Goal: Task Accomplishment & Management: Manage account settings

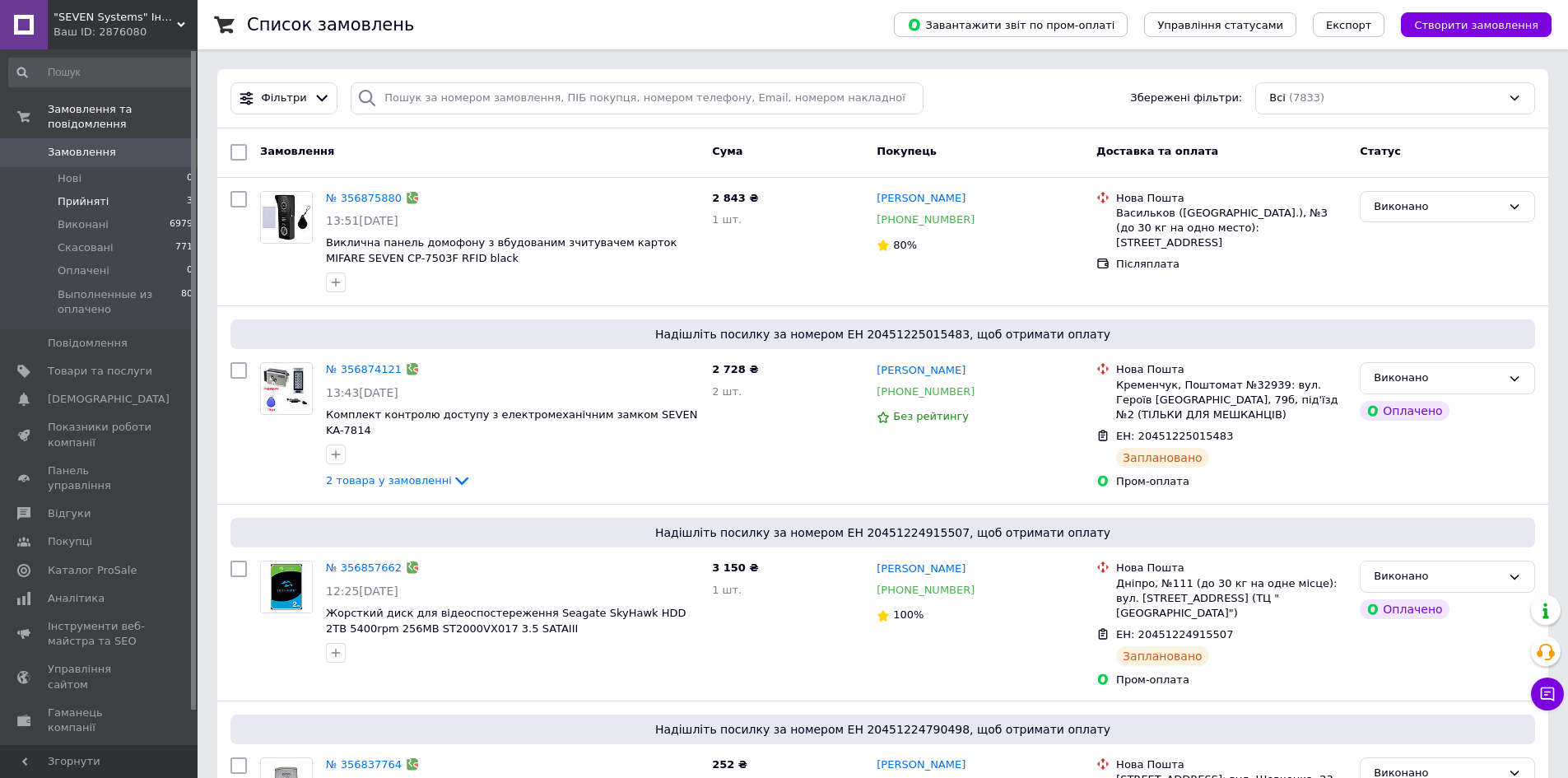
click at [108, 190] on li "Прийняті 3" at bounding box center [101, 202] width 203 height 23
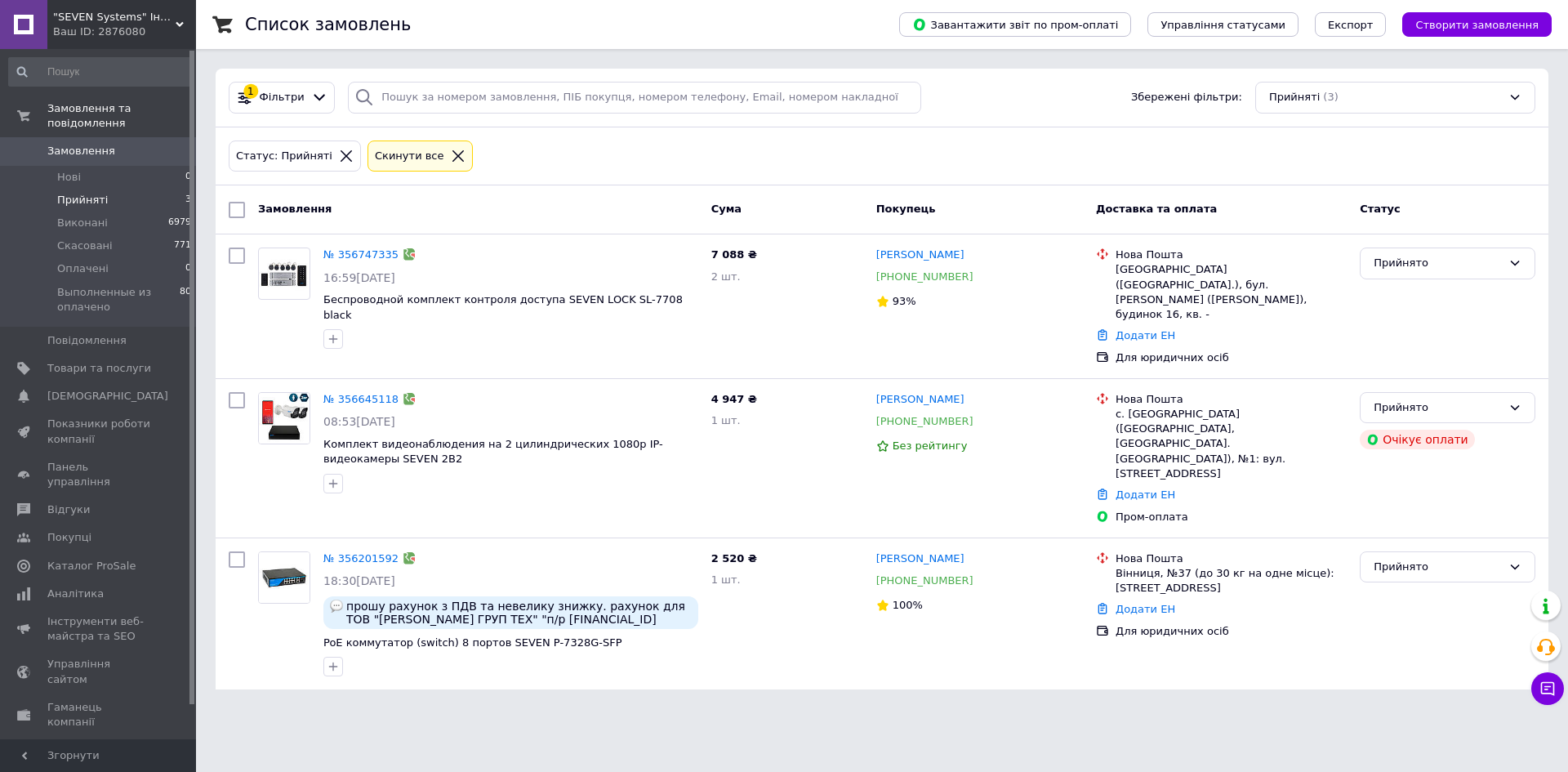
click at [124, 193] on li "Прийняті 3" at bounding box center [101, 200] width 201 height 23
click at [96, 144] on span "Замовлення" at bounding box center [81, 151] width 68 height 14
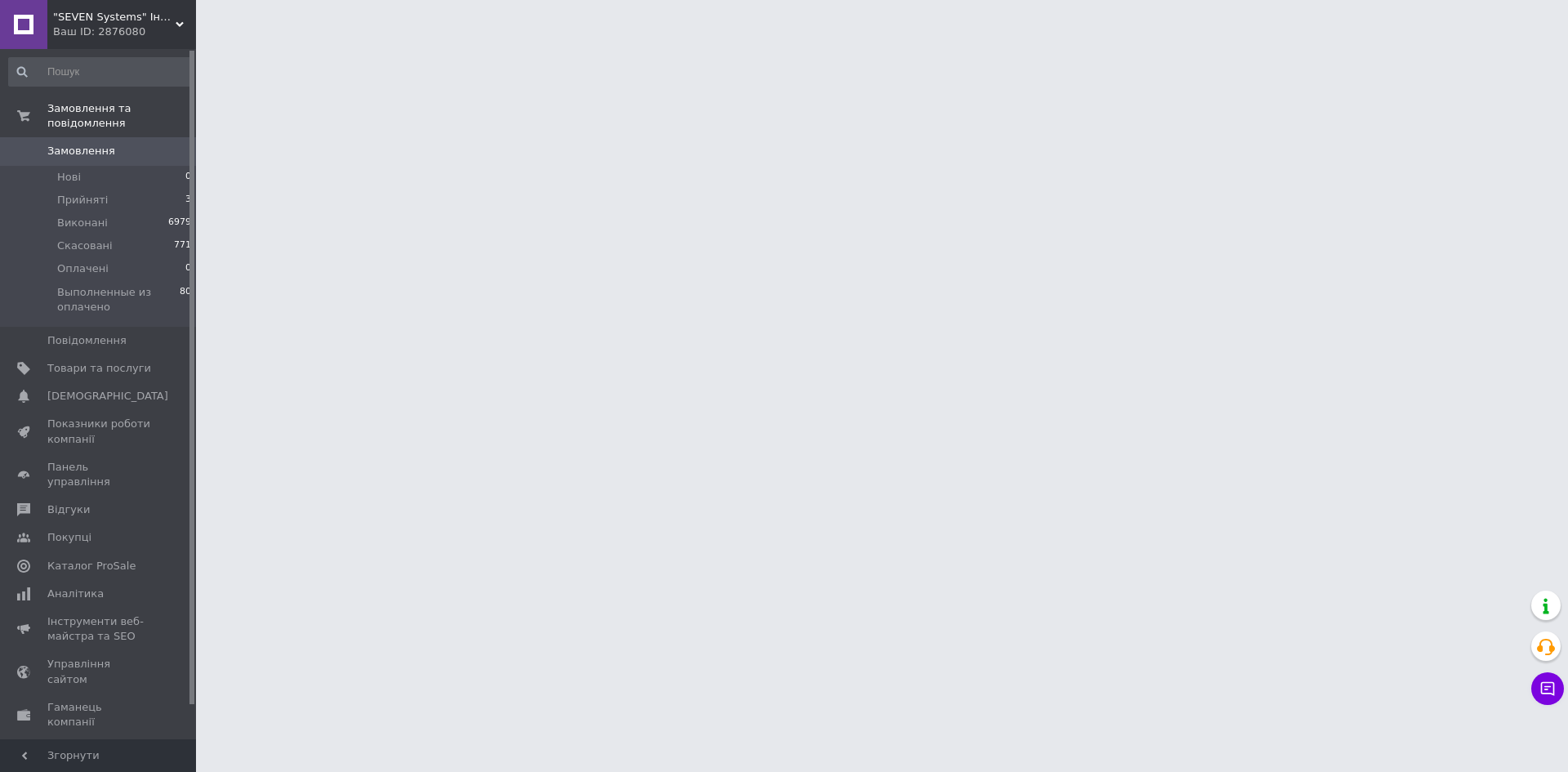
click at [466, 41] on html ""SEVEN Systems" Інтернет-магазин систем безпеки Ваш ID: 2876080 Сайт "SEVEN Sys…" at bounding box center [784, 20] width 1568 height 41
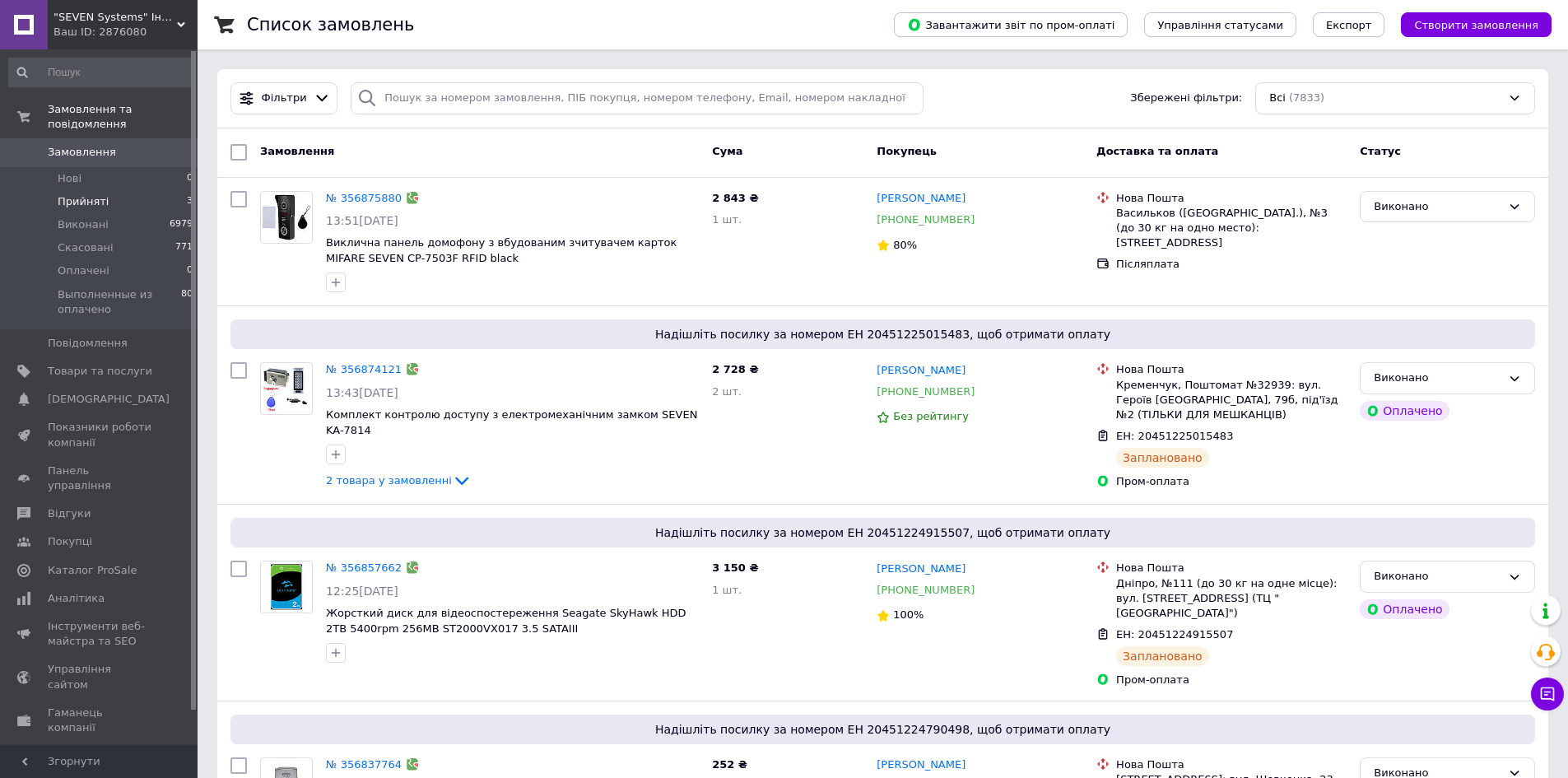
click at [120, 190] on li "Прийняті 3" at bounding box center [101, 202] width 203 height 23
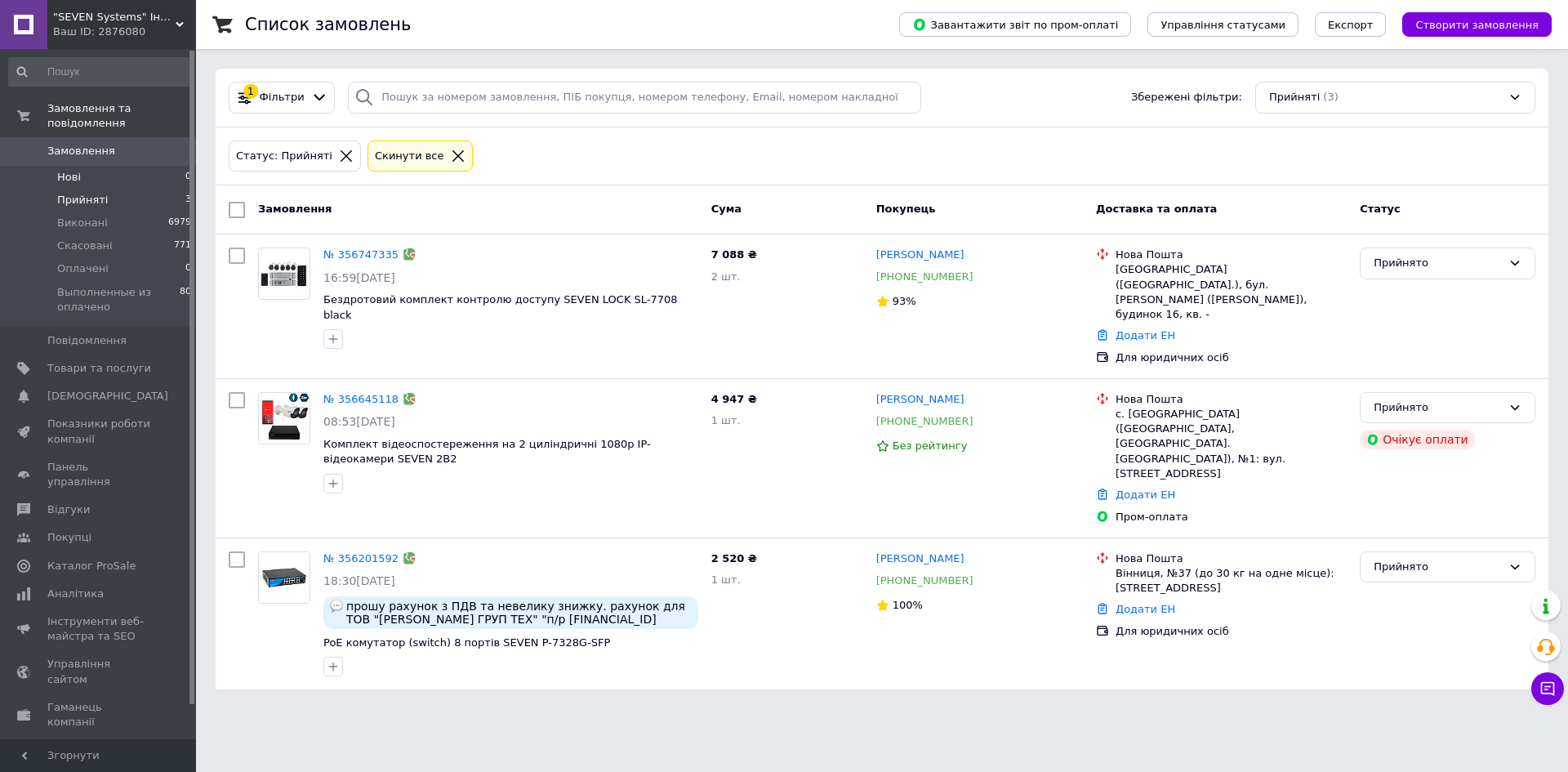
click at [98, 166] on li "Нові 0" at bounding box center [101, 177] width 201 height 23
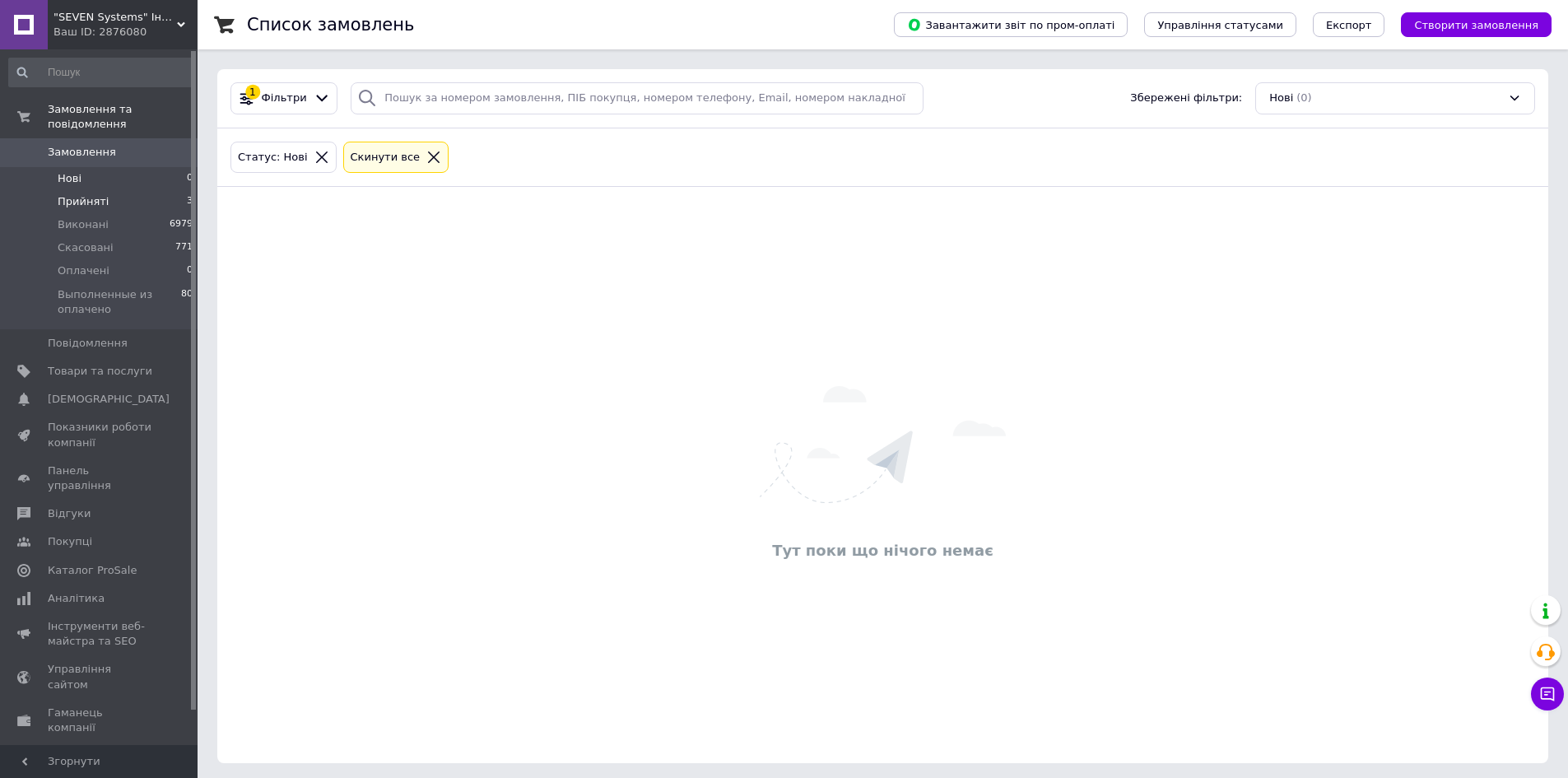
click at [97, 194] on span "Прийняті" at bounding box center [83, 201] width 51 height 14
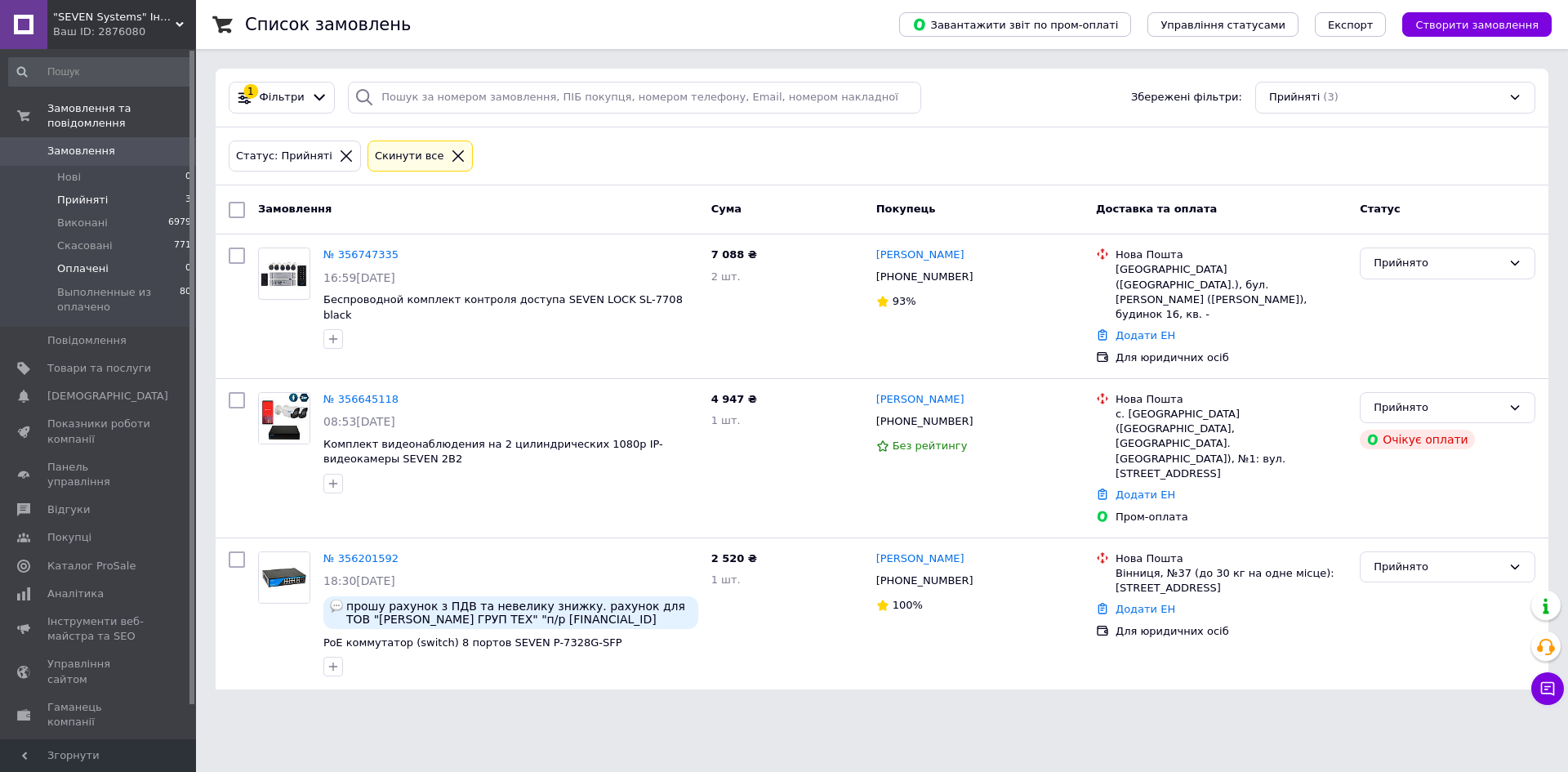
click at [107, 262] on li "Оплачені 0" at bounding box center [101, 269] width 201 height 23
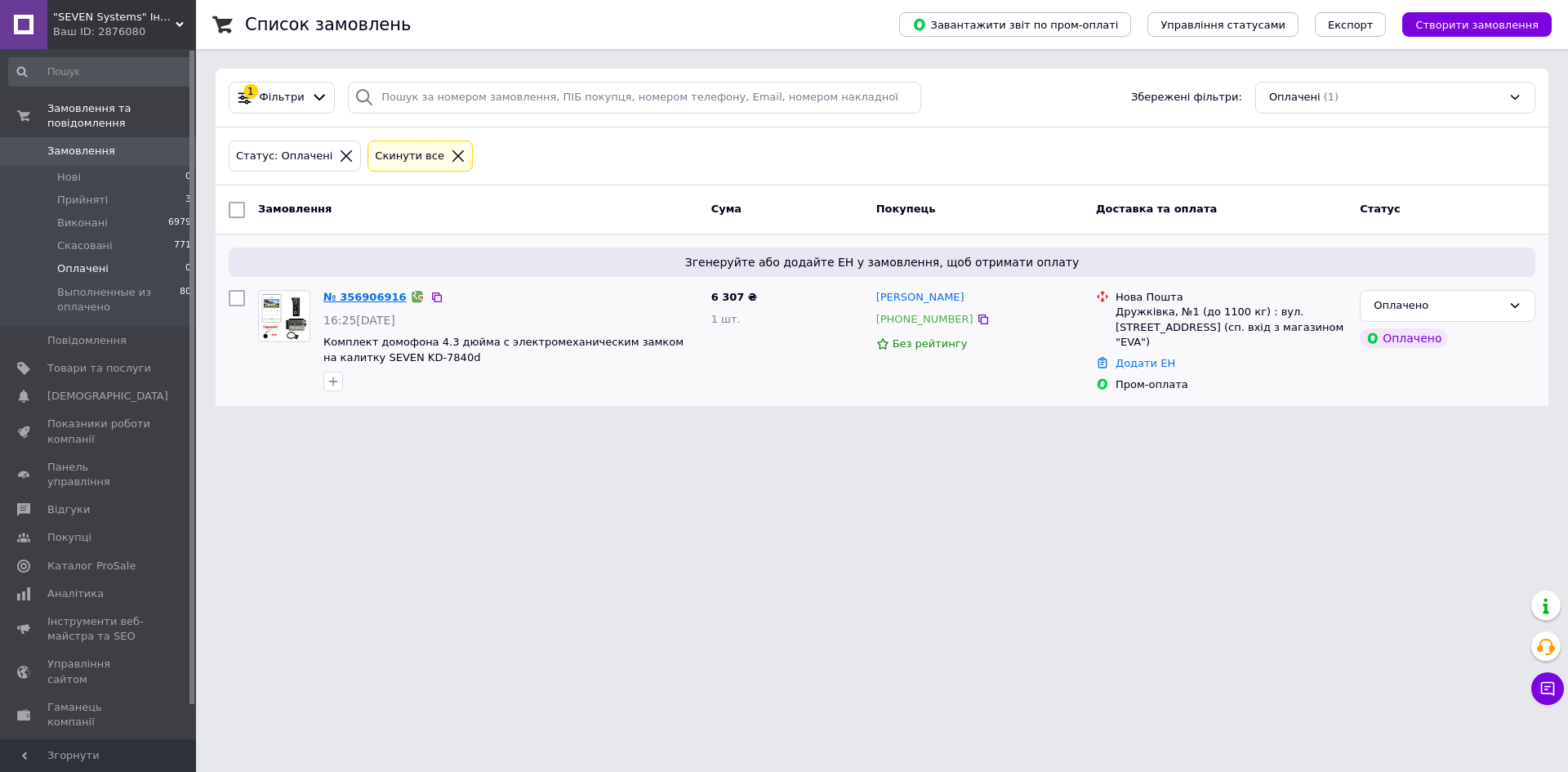
click at [363, 296] on link "№ 356906916" at bounding box center [364, 296] width 83 height 12
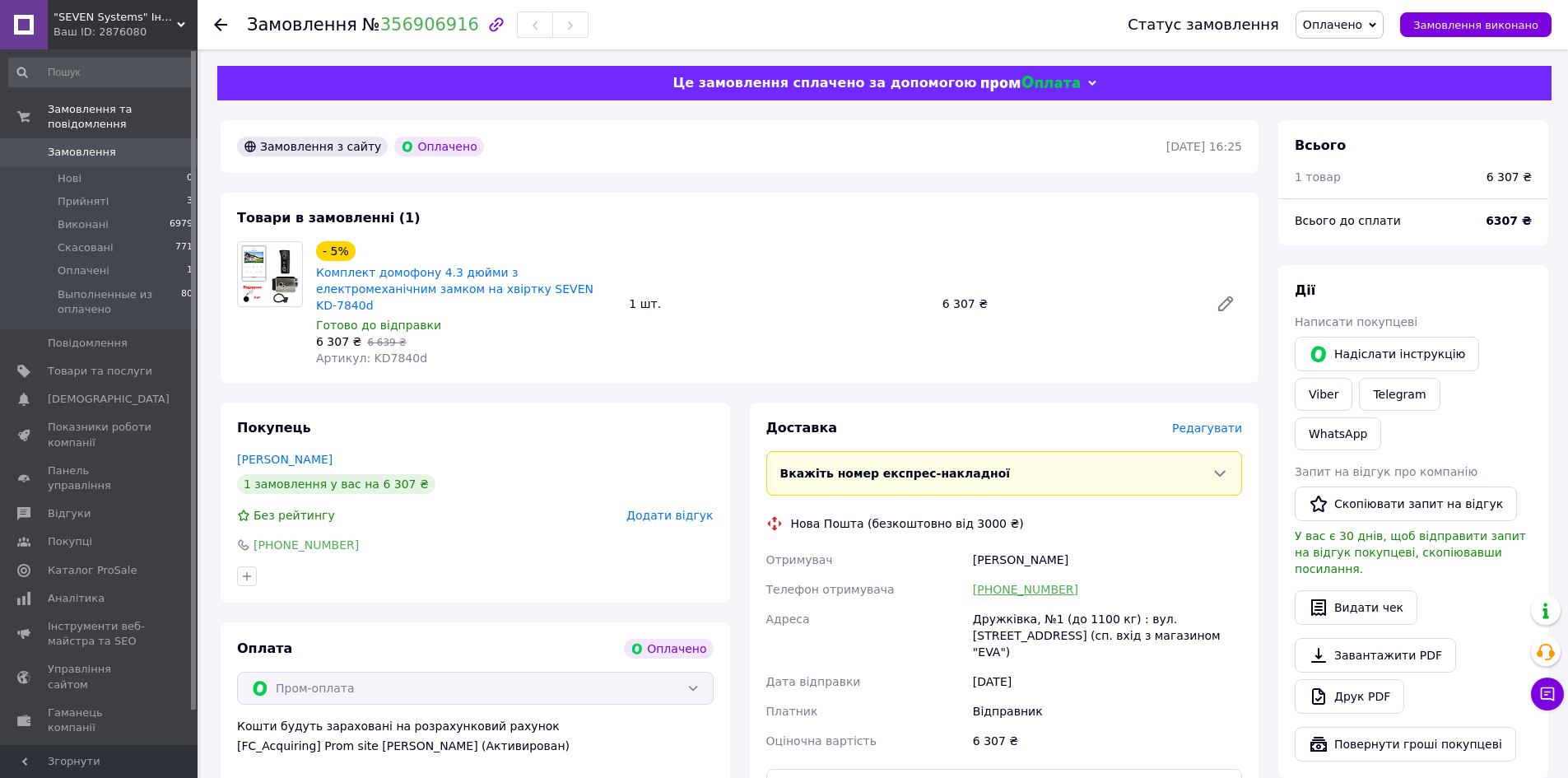
click at [1009, 583] on link "[PHONE_NUMBER]" at bounding box center [1025, 590] width 105 height 14
drag, startPoint x: 1056, startPoint y: 570, endPoint x: 979, endPoint y: 570, distance: 77.0
click at [979, 575] on div "[PHONE_NUMBER]" at bounding box center [1107, 590] width 275 height 30
copy link "380950215187"
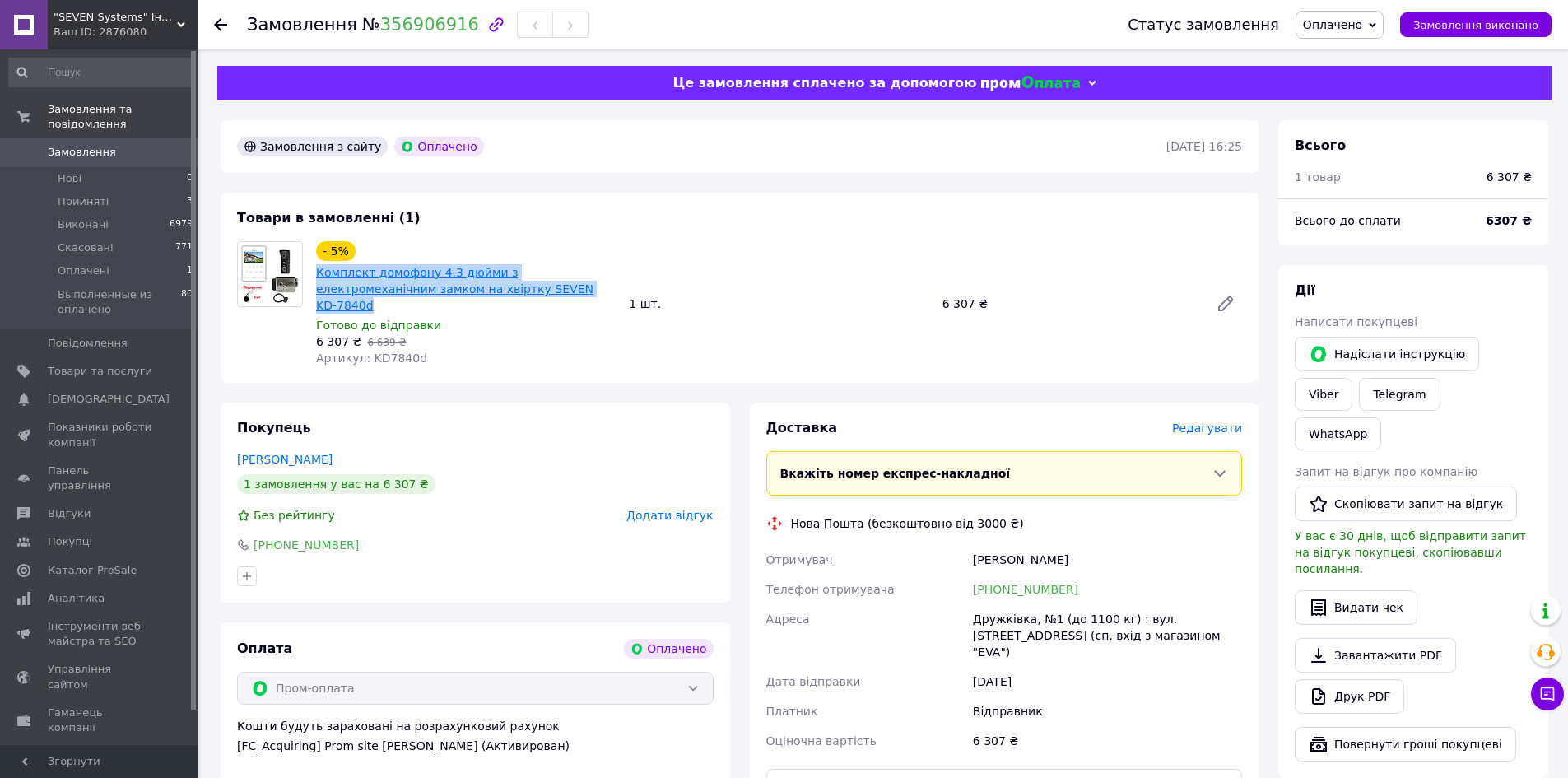
drag, startPoint x: 517, startPoint y: 289, endPoint x: 318, endPoint y: 277, distance: 199.4
click at [318, 277] on span "Комплект домофону 4.3 дюйми з електромеханічним замком на хвіртку SEVEN KD-7840d" at bounding box center [466, 288] width 299 height 49
copy link "Комплект домофону 4.3 дюйми з електромеханічним замком на хвіртку SEVEN KD-7840d"
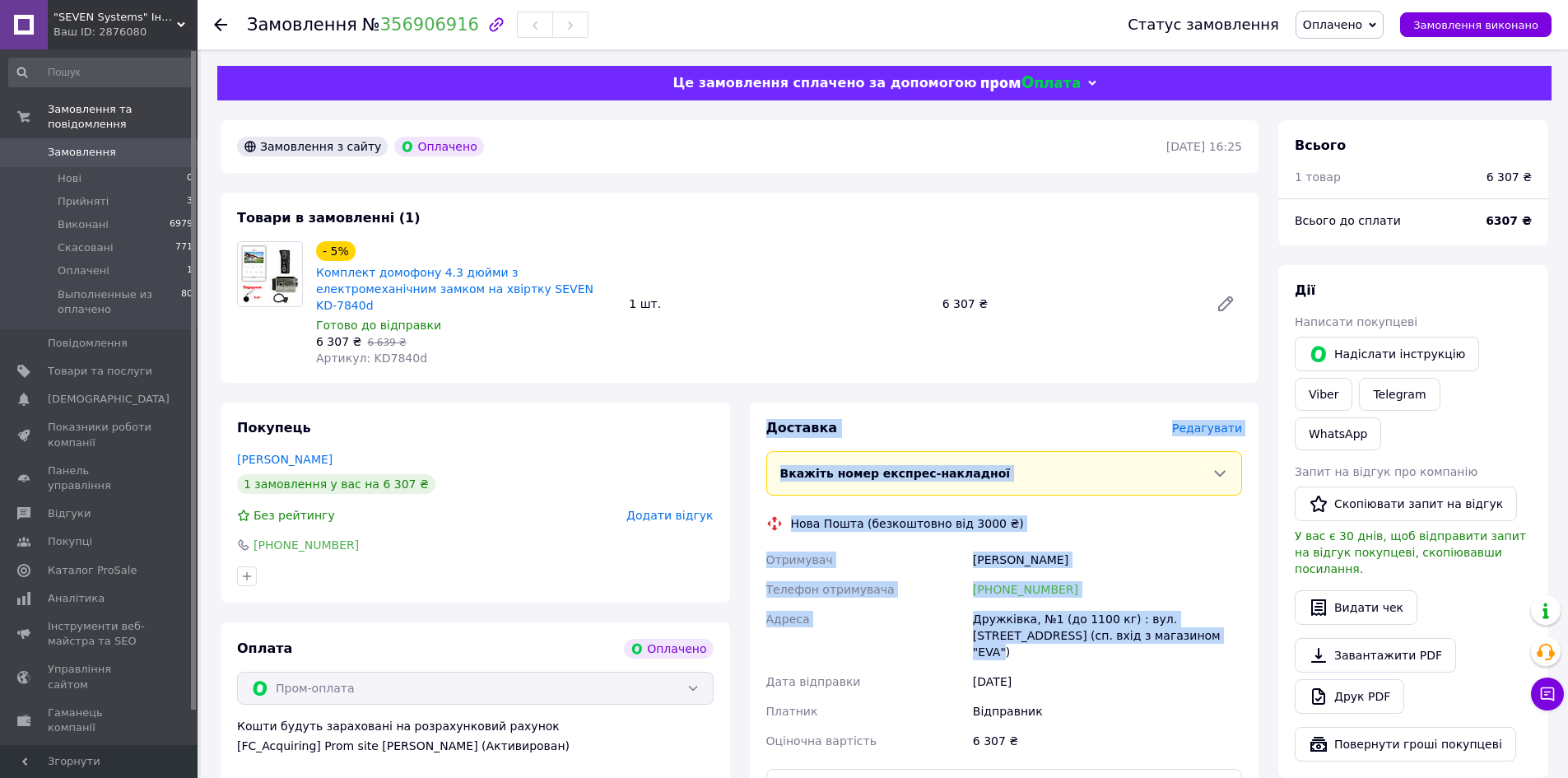
drag, startPoint x: 770, startPoint y: 414, endPoint x: 1122, endPoint y: 619, distance: 407.3
click at [1122, 619] on div "Доставка Редагувати Вкажіть номер експрес-накладної Обов'язково введіть номер е…" at bounding box center [1004, 667] width 476 height 496
copy div "Доставка Редагувати Вкажіть номер експрес-накладної Обов'язково введіть номер е…"
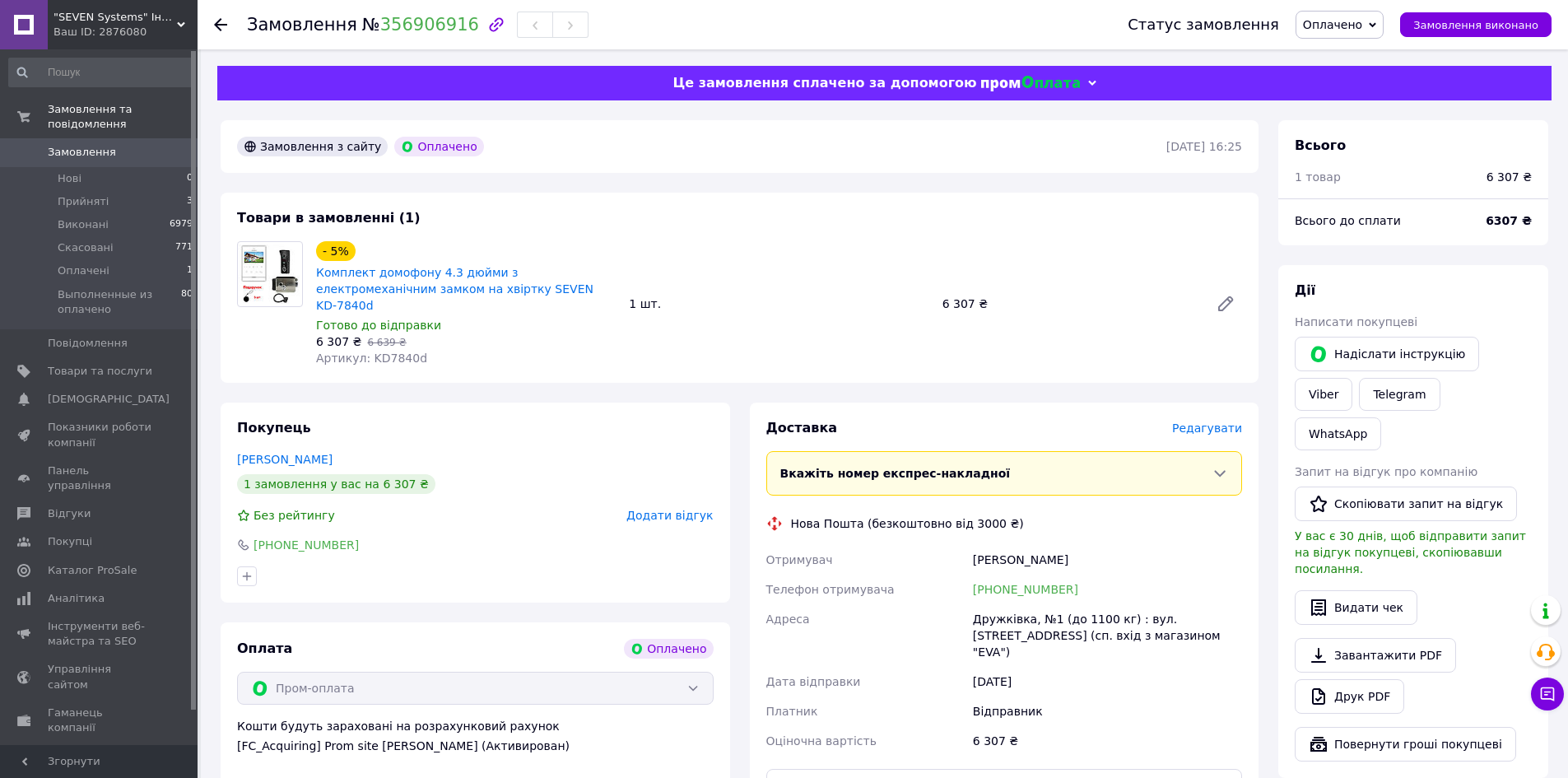
click at [747, 666] on div "Доставка Редагувати Вкажіть номер експрес-накладної Обов'язково введіть номер е…" at bounding box center [1005, 667] width 529 height 529
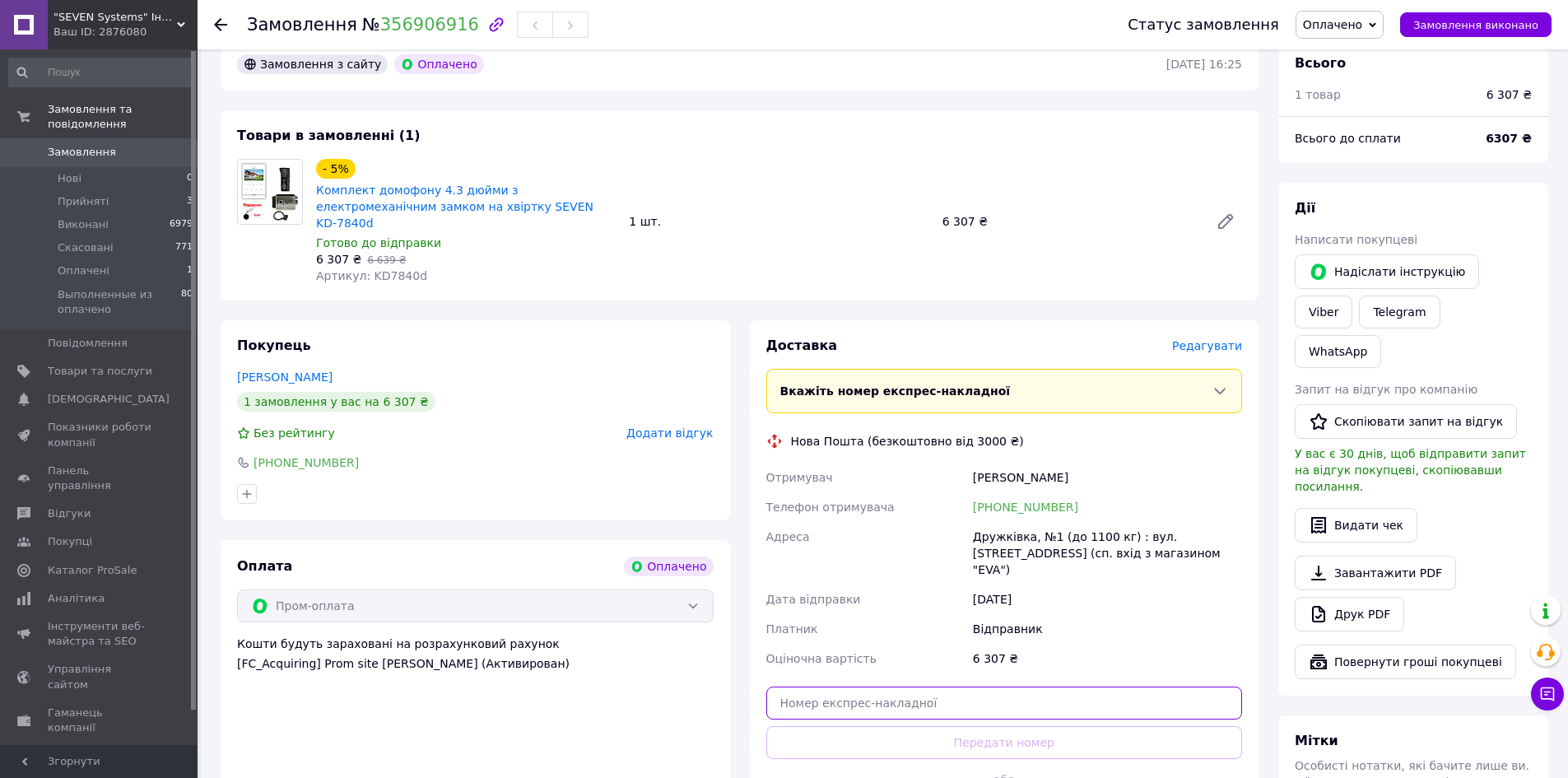
click at [903, 687] on input "text" at bounding box center [1004, 704] width 476 height 33
paste input "20451225267950"
type input "20451225267950"
click at [909, 688] on div "Доставка Редагувати Вкажіть номер експрес-накладної Обов'язково введіть номер е…" at bounding box center [1004, 584] width 476 height 496
click at [909, 726] on button "Передати номер" at bounding box center [1004, 742] width 476 height 33
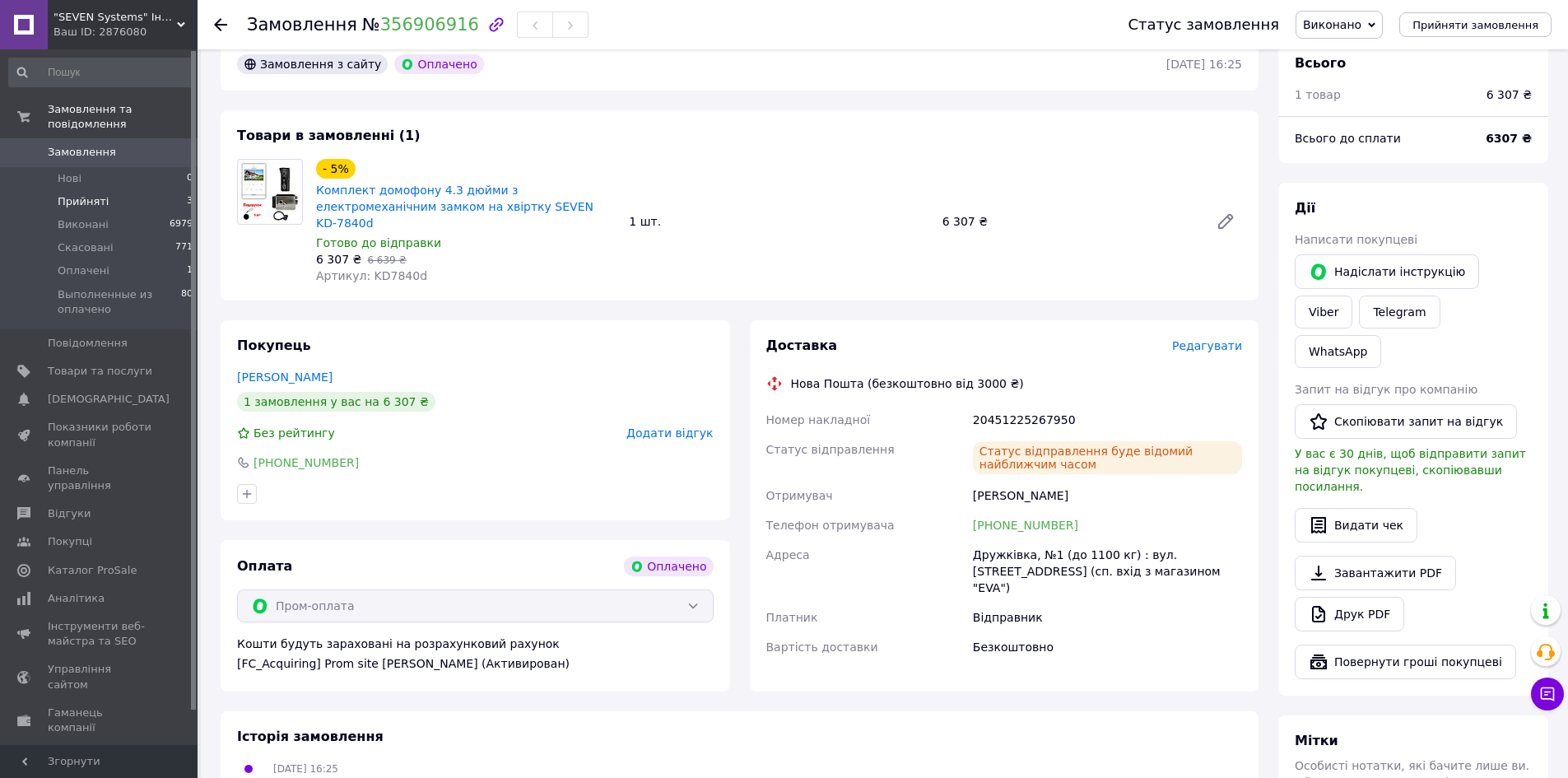
click at [126, 190] on li "Прийняті 3" at bounding box center [101, 202] width 203 height 23
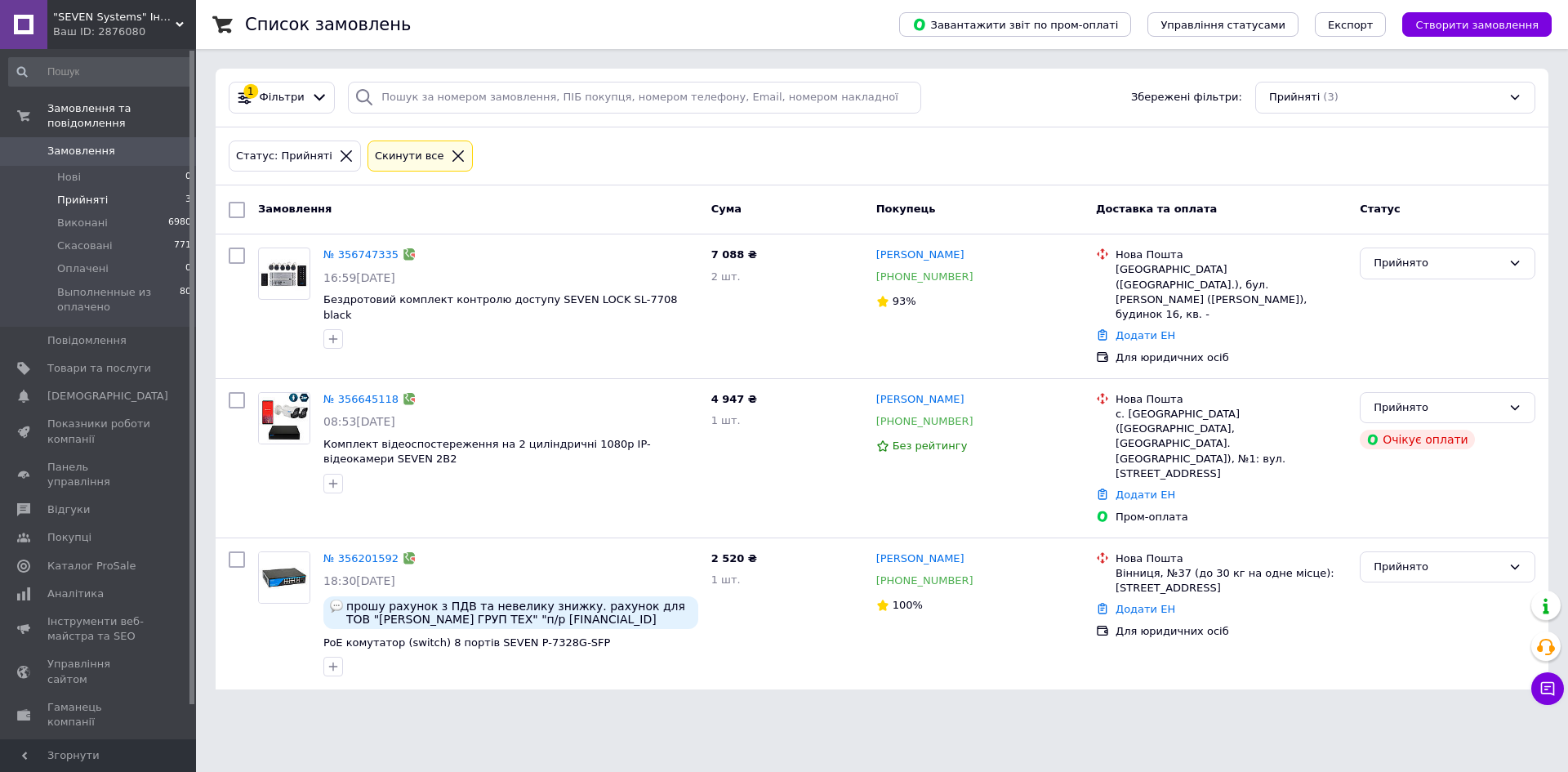
click at [80, 144] on span "Замовлення" at bounding box center [81, 151] width 68 height 14
